Goal: Task Accomplishment & Management: Manage account settings

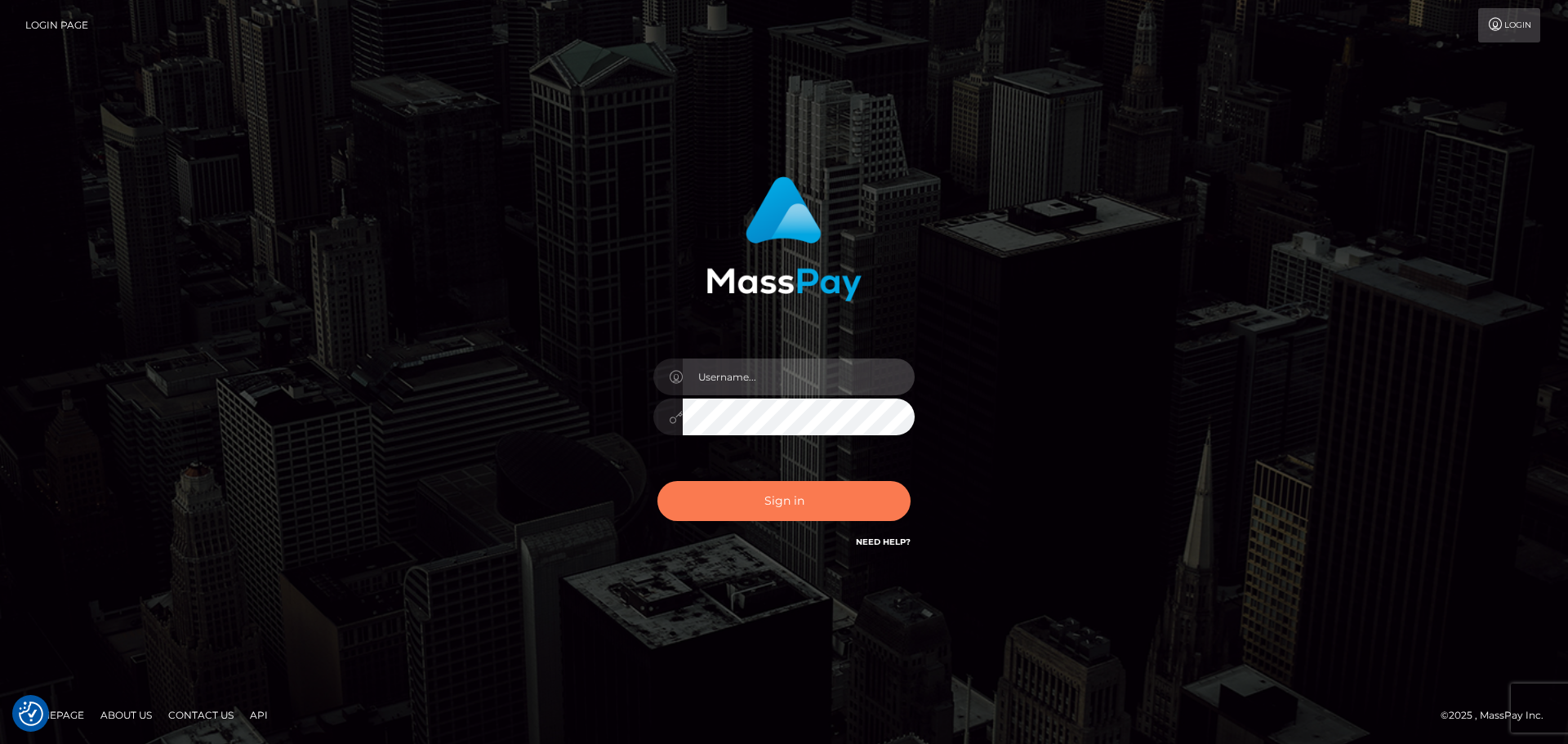
type input "hello.feetfinder"
click at [827, 491] on button "Sign in" at bounding box center [784, 501] width 253 height 40
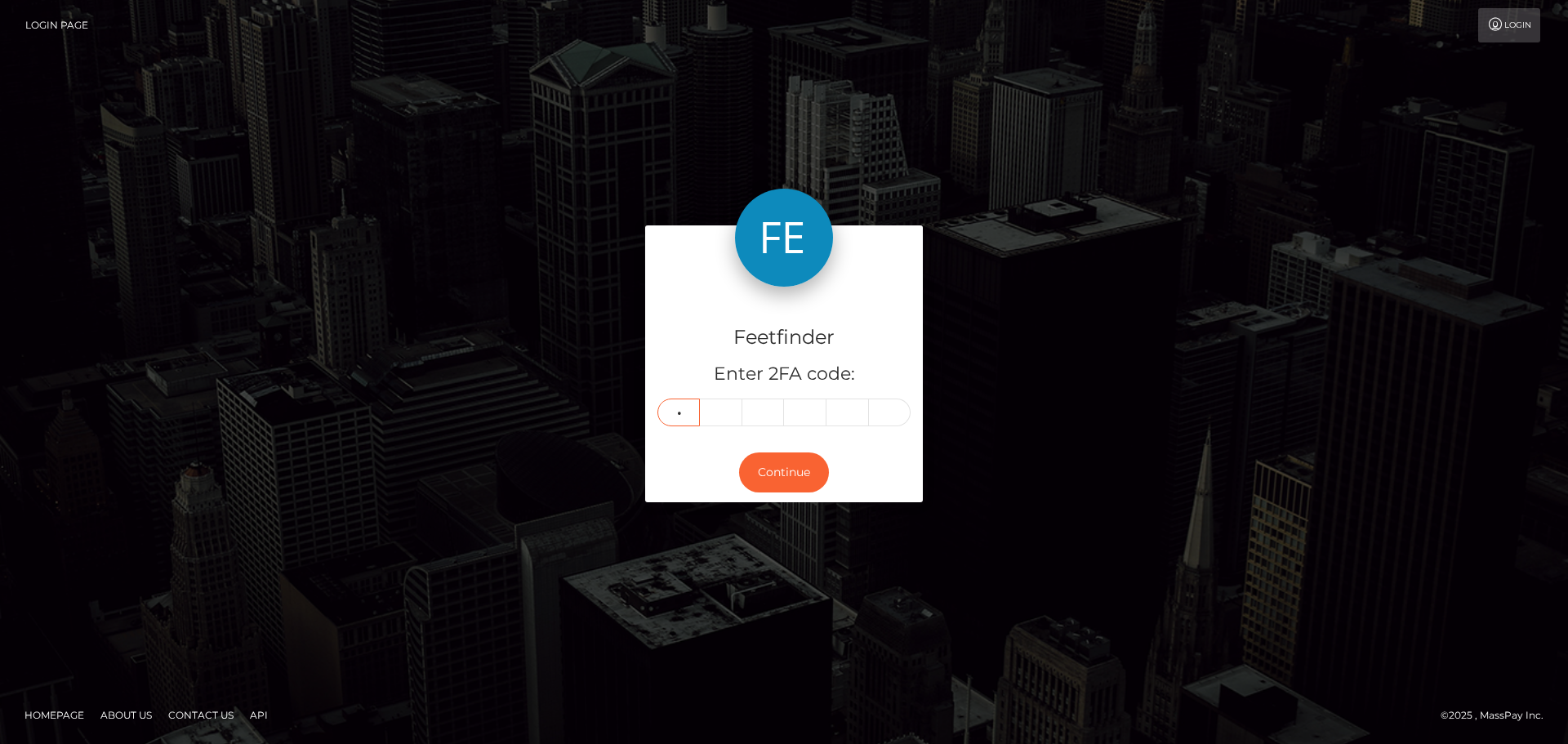
type input "5"
type input "2"
type input "3"
type input "6"
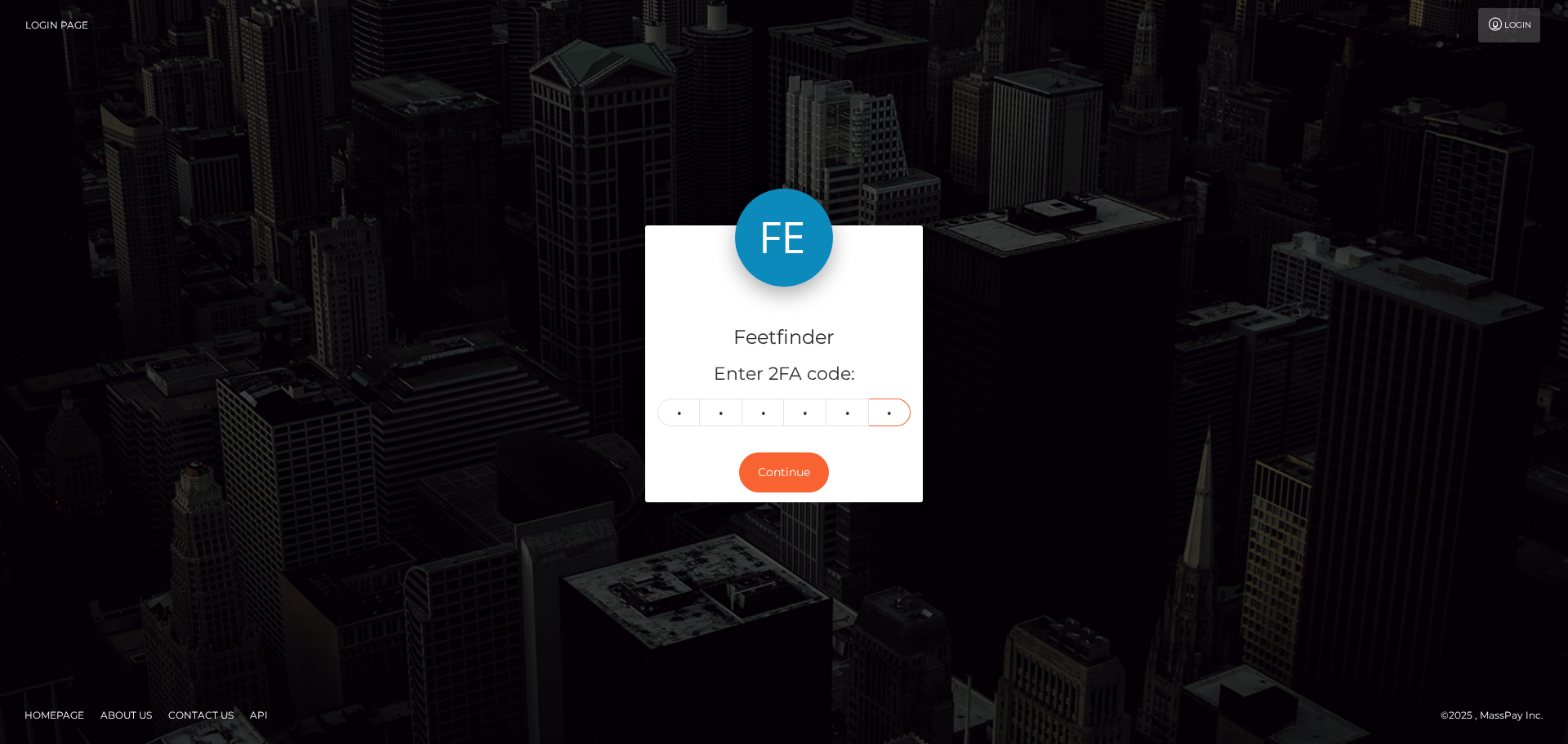
type input "7"
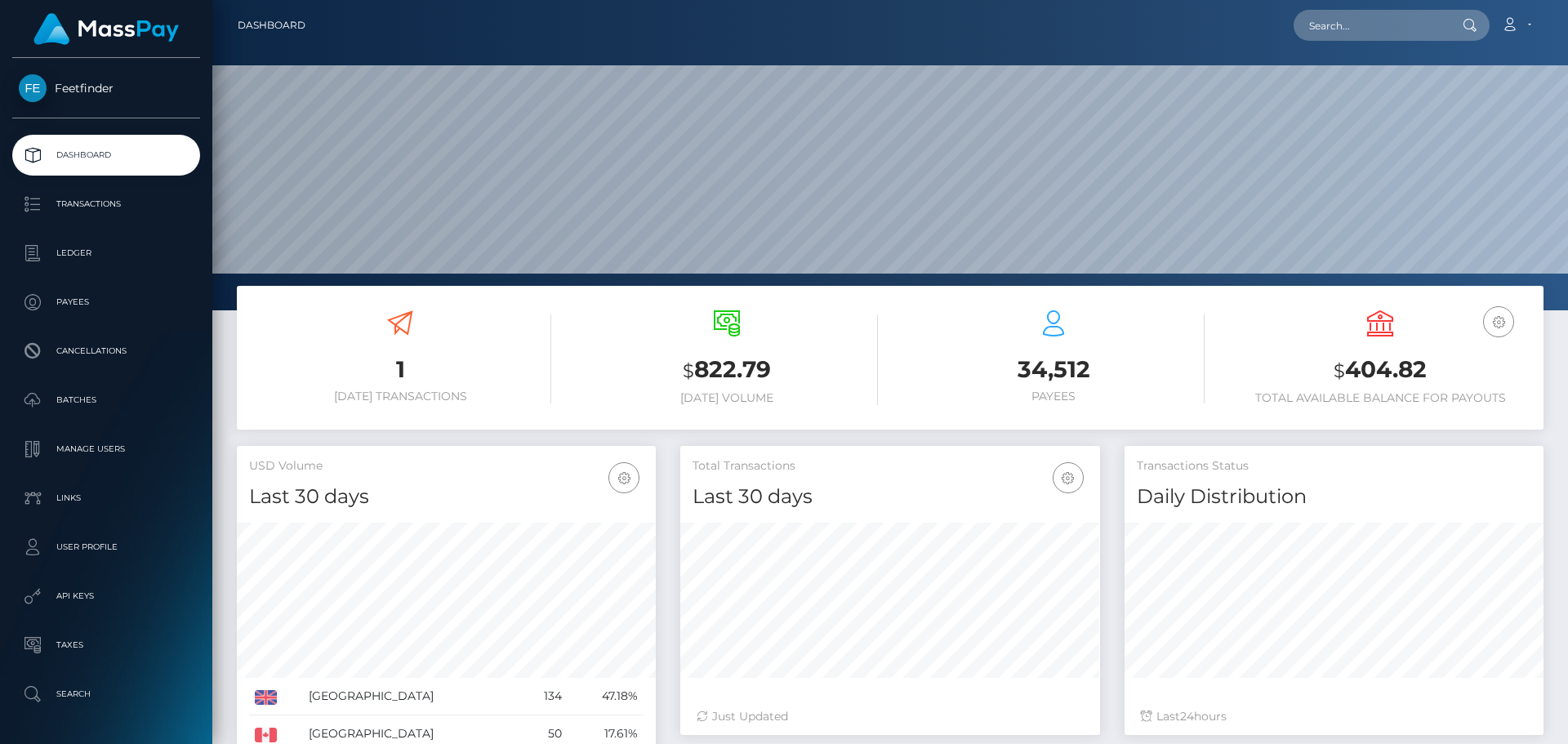
scroll to position [290, 419]
click at [51, 281] on ul "Dashboard Transactions Ledger Payees Cancellations Batches Links" at bounding box center [106, 424] width 213 height 580
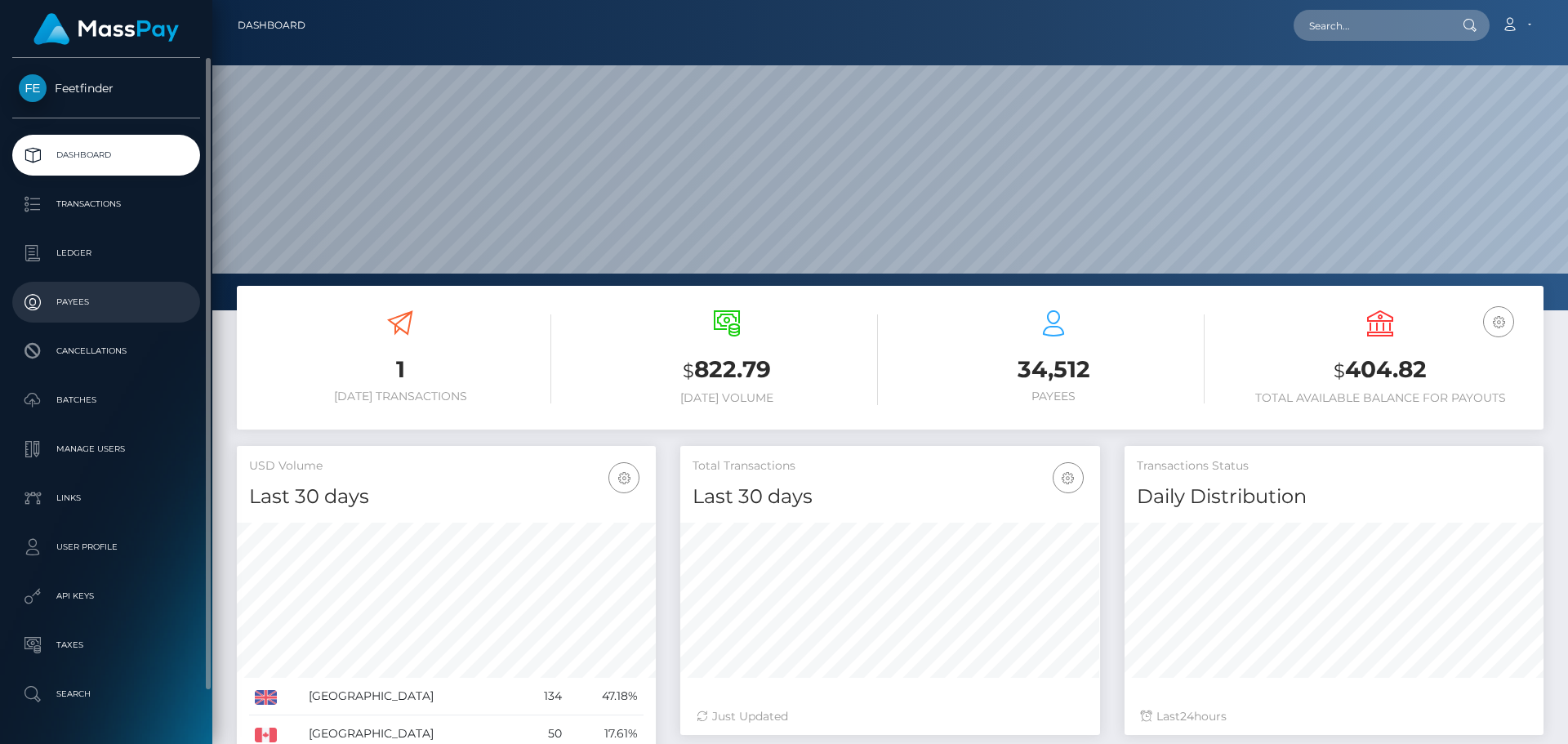
click at [54, 287] on link "Payees" at bounding box center [106, 302] width 187 height 41
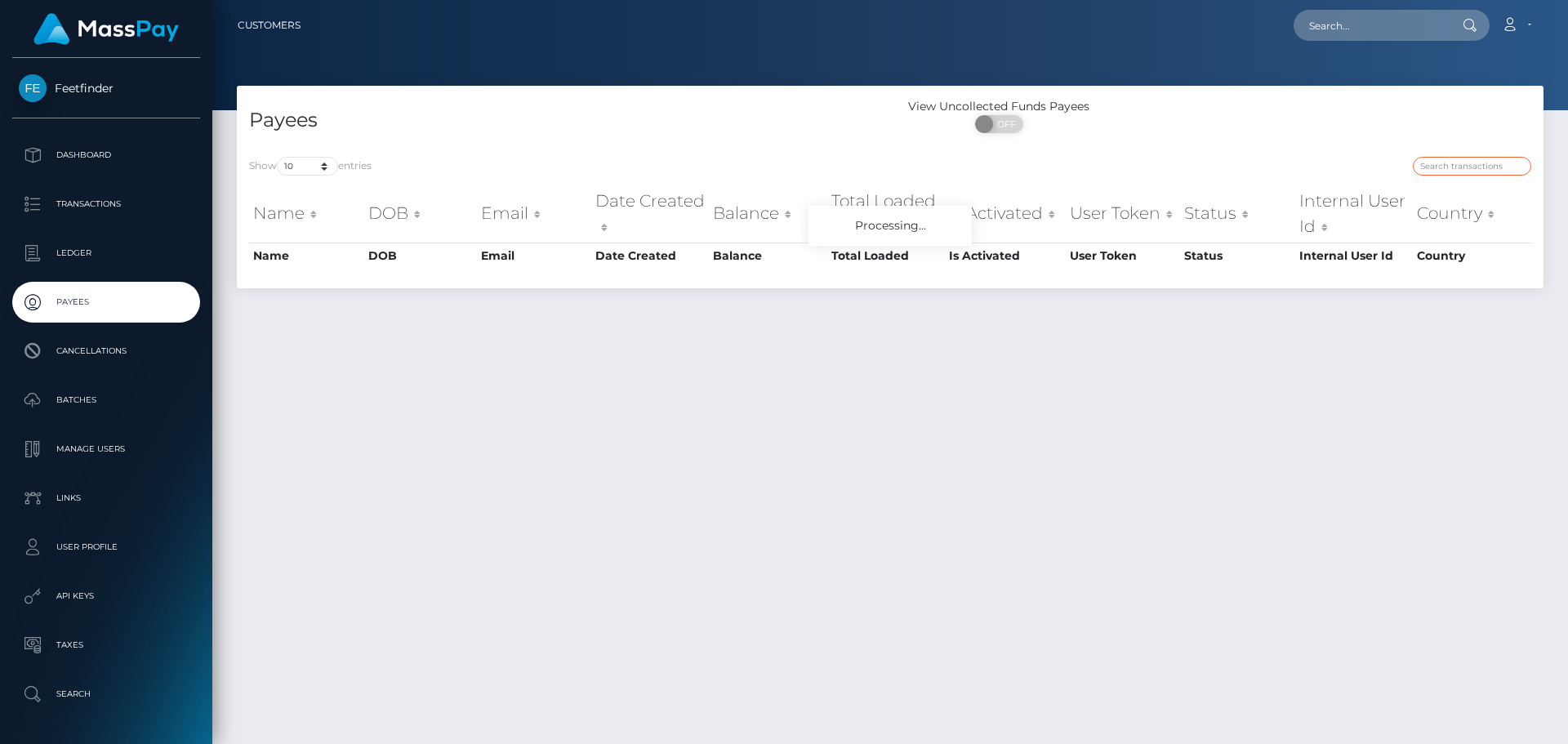
click at [1480, 166] on input "search" at bounding box center [1472, 166] width 118 height 18
paste input "55a4b0b9-8276-11f0-8023-0266f44cc279"
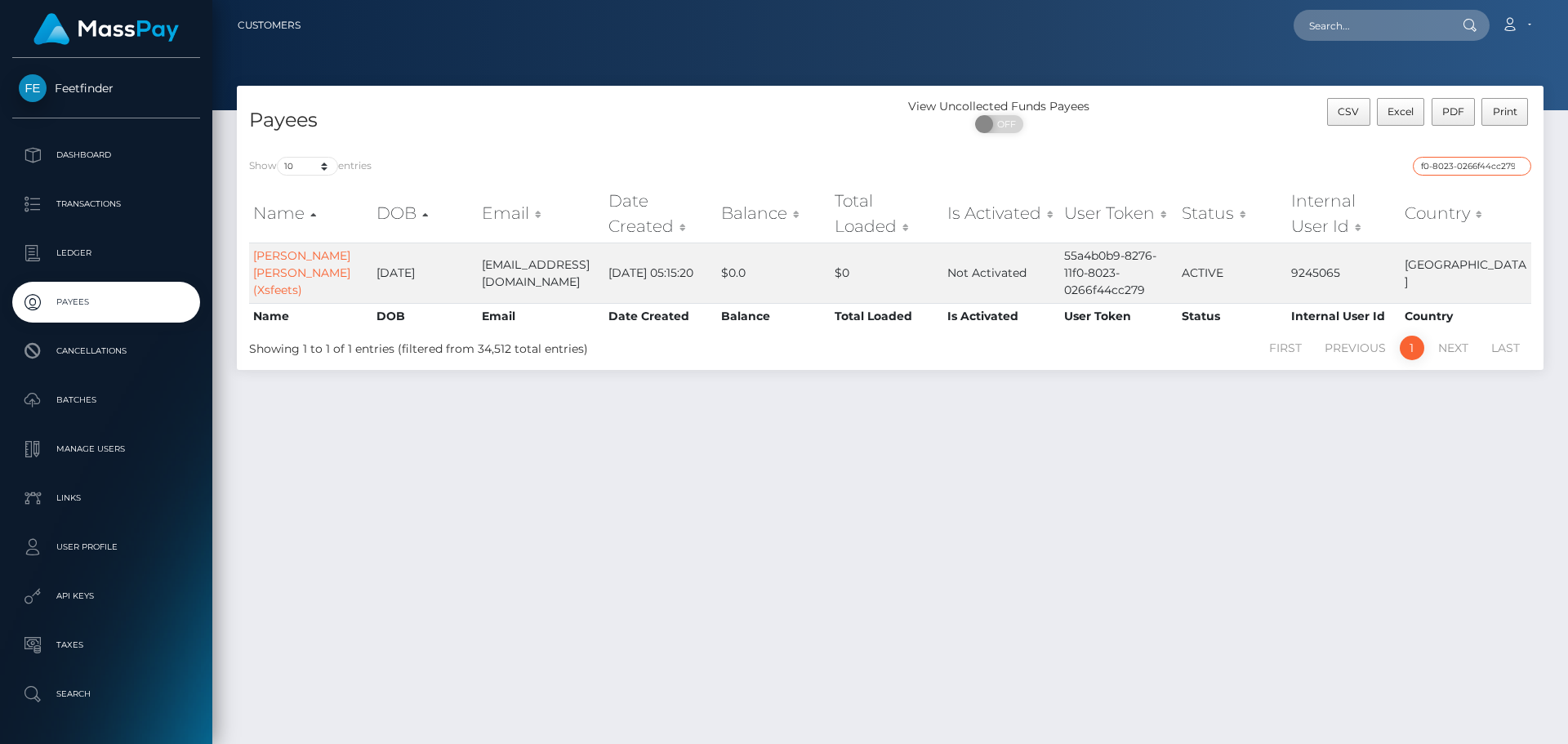
type input "55a4b0b9-8276-11f0-8023-0266f44cc279"
